Goal: Task Accomplishment & Management: Manage account settings

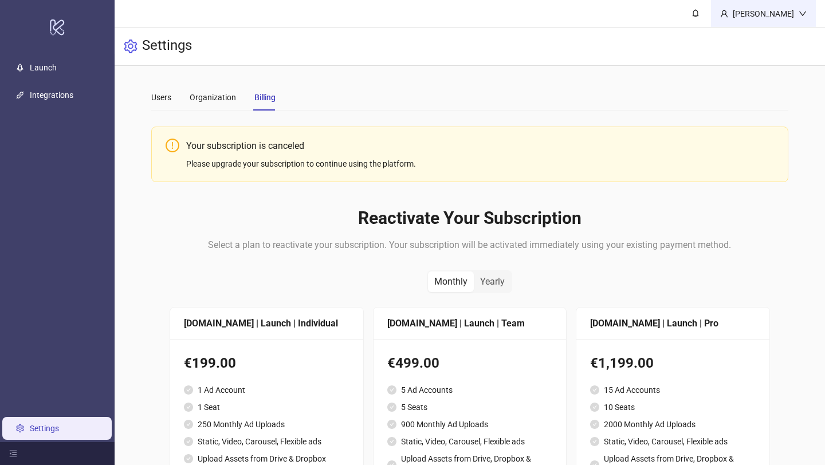
click at [793, 11] on div "[PERSON_NAME]" at bounding box center [763, 13] width 70 height 13
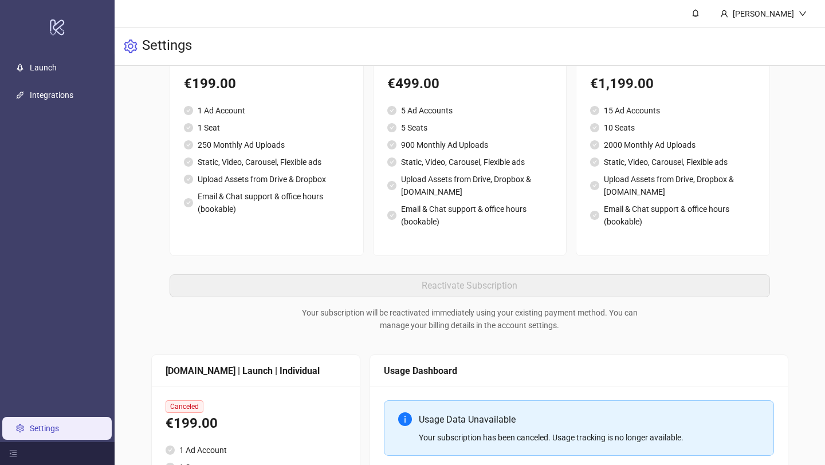
scroll to position [403, 0]
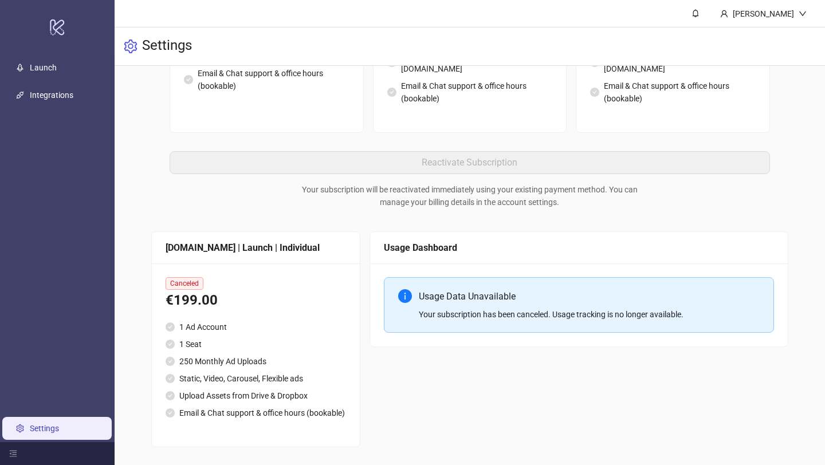
click at [293, 266] on div "Canceled €199.00 1 Ad Account 1 Seat 250 Monthly Ad Uploads Static, Video, Caro…" at bounding box center [256, 355] width 209 height 183
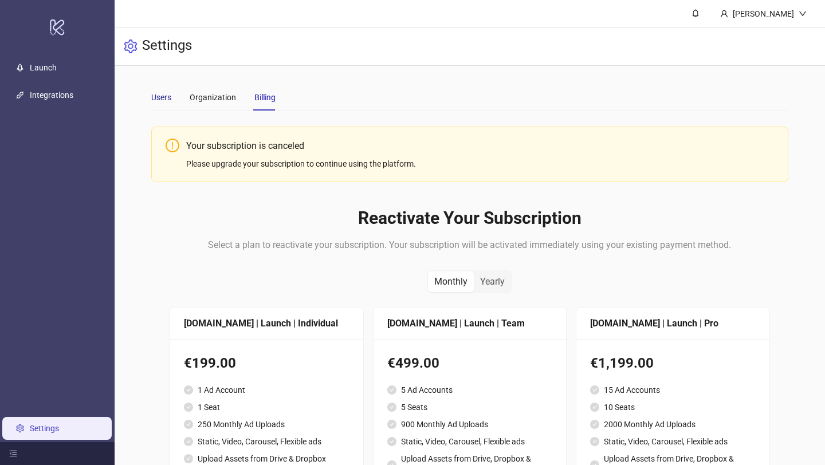
click at [166, 101] on div "Users" at bounding box center [161, 97] width 20 height 13
